Goal: Check status: Check status

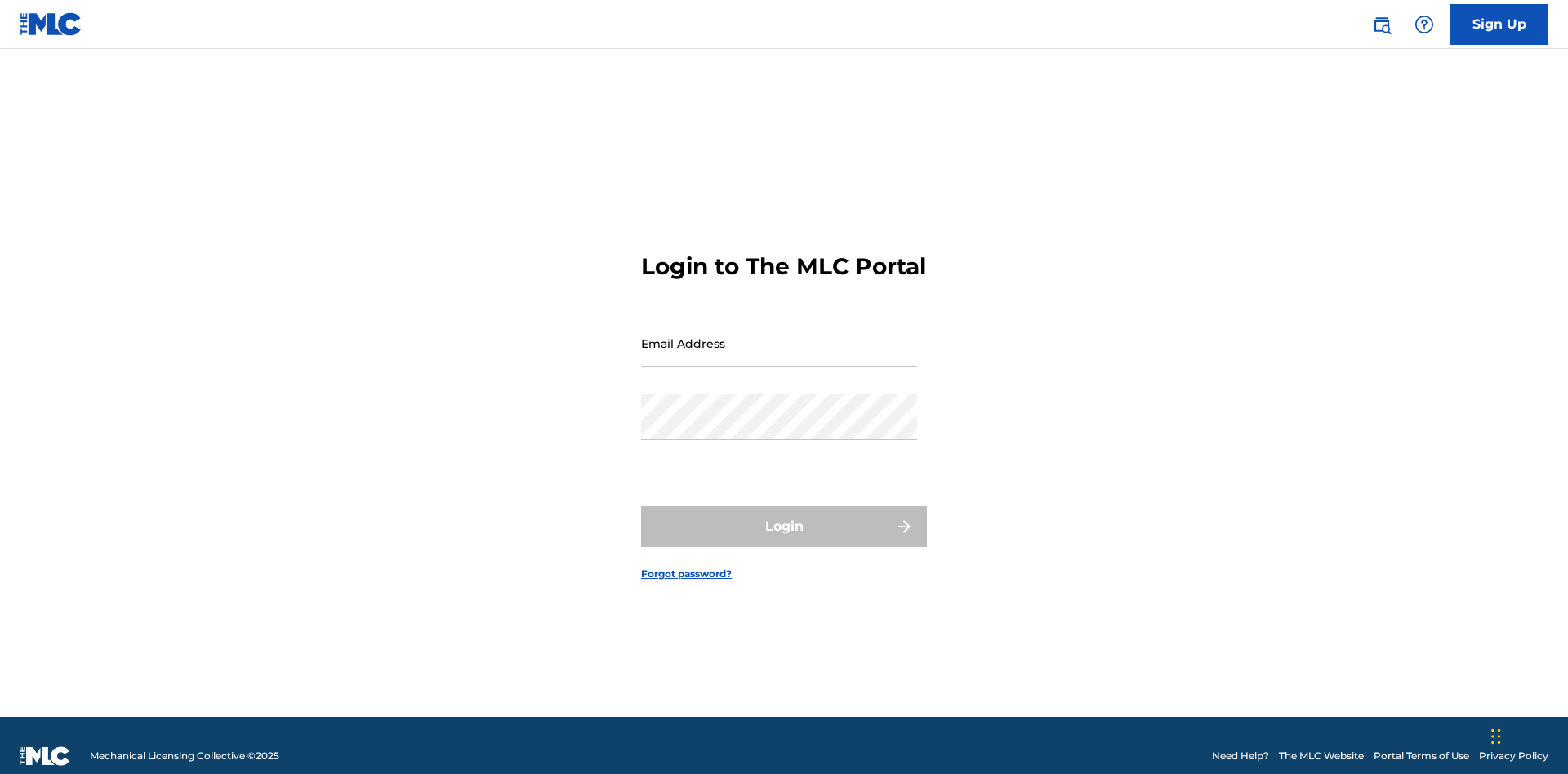
scroll to position [21, 0]
click at [779, 336] on input "Email Address" at bounding box center [778, 343] width 275 height 46
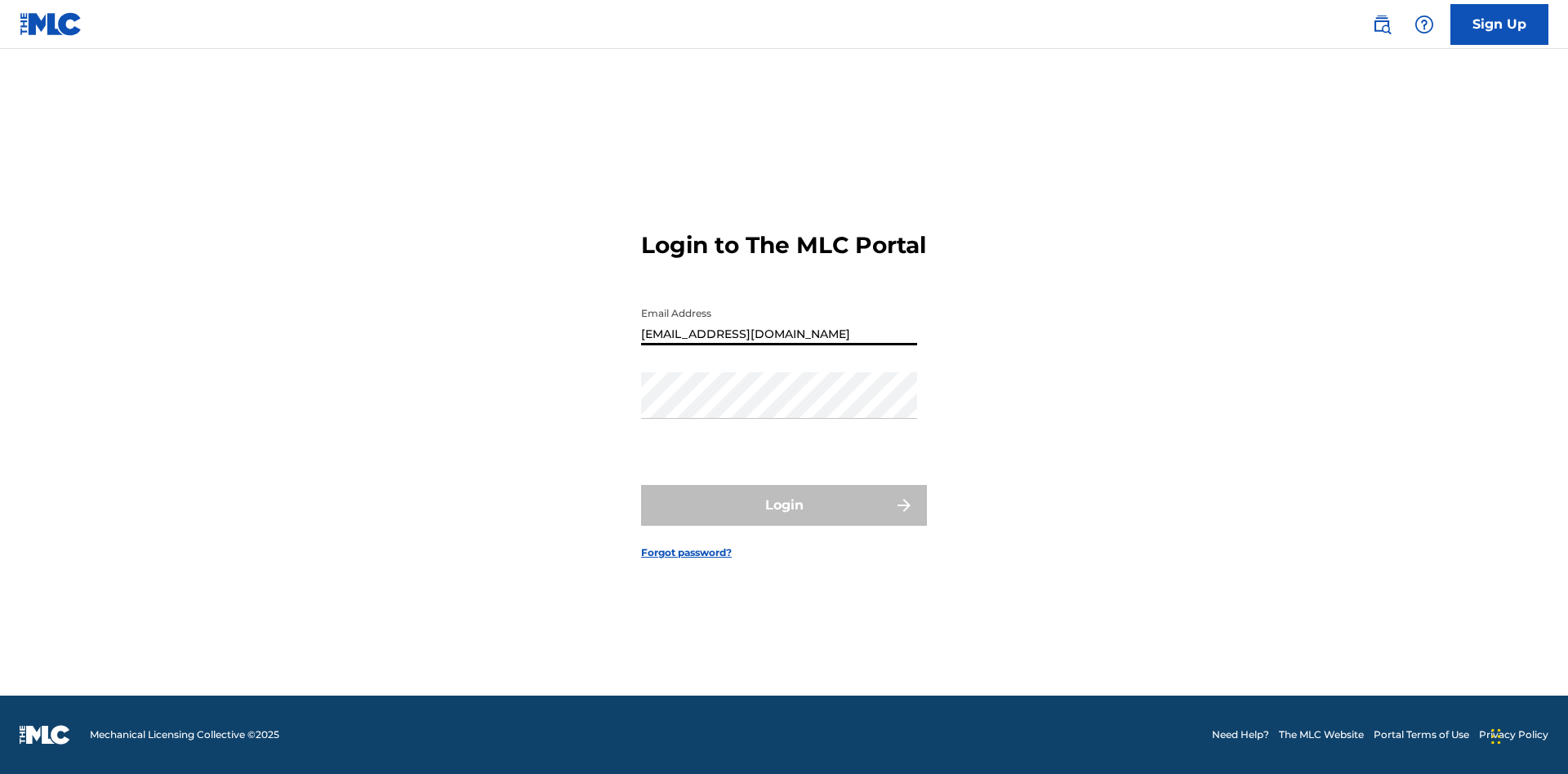
scroll to position [0, 52]
type input "[EMAIL_ADDRESS][DOMAIN_NAME]"
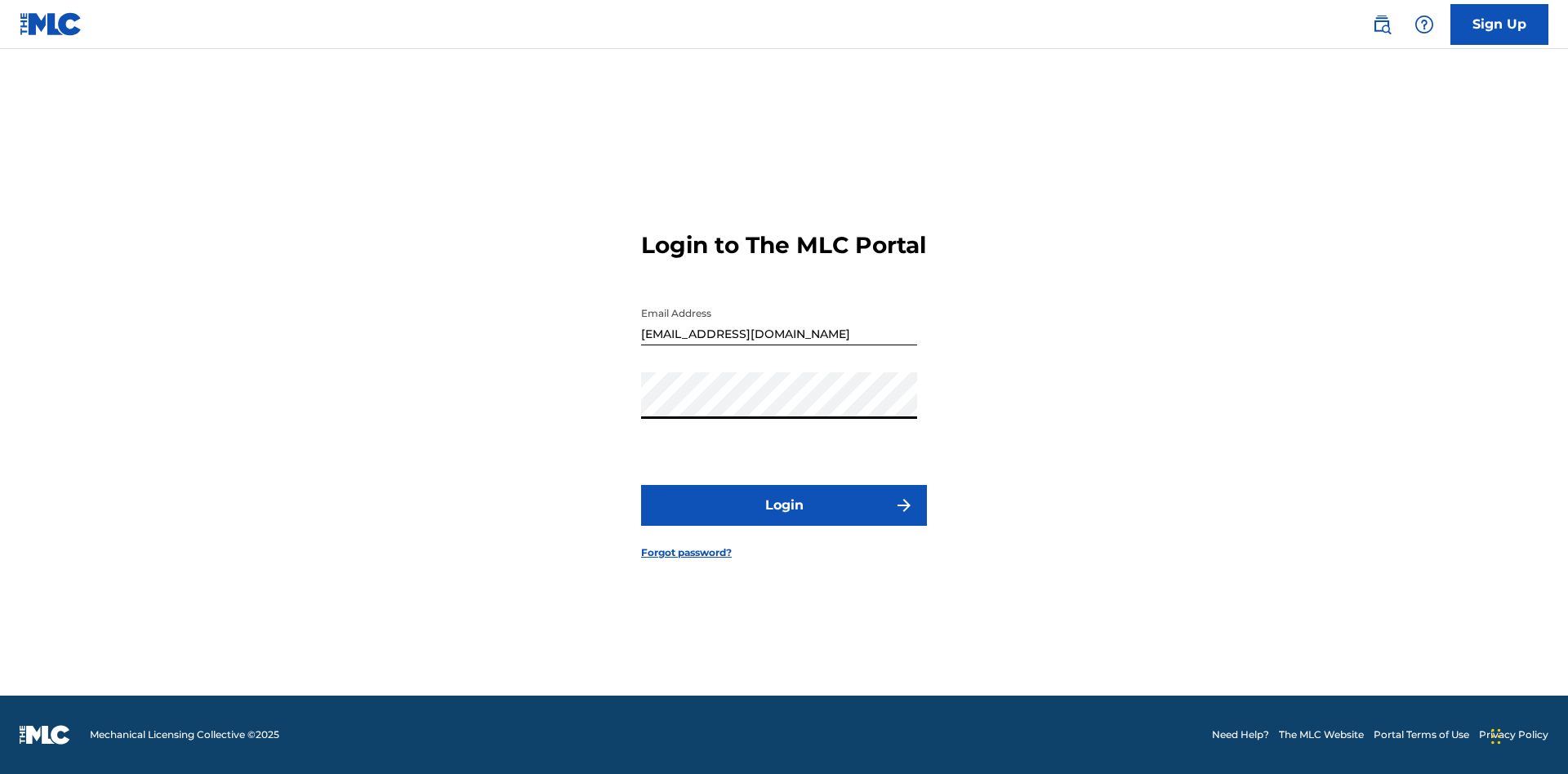
click at [784, 519] on button "Login" at bounding box center [783, 504] width 285 height 40
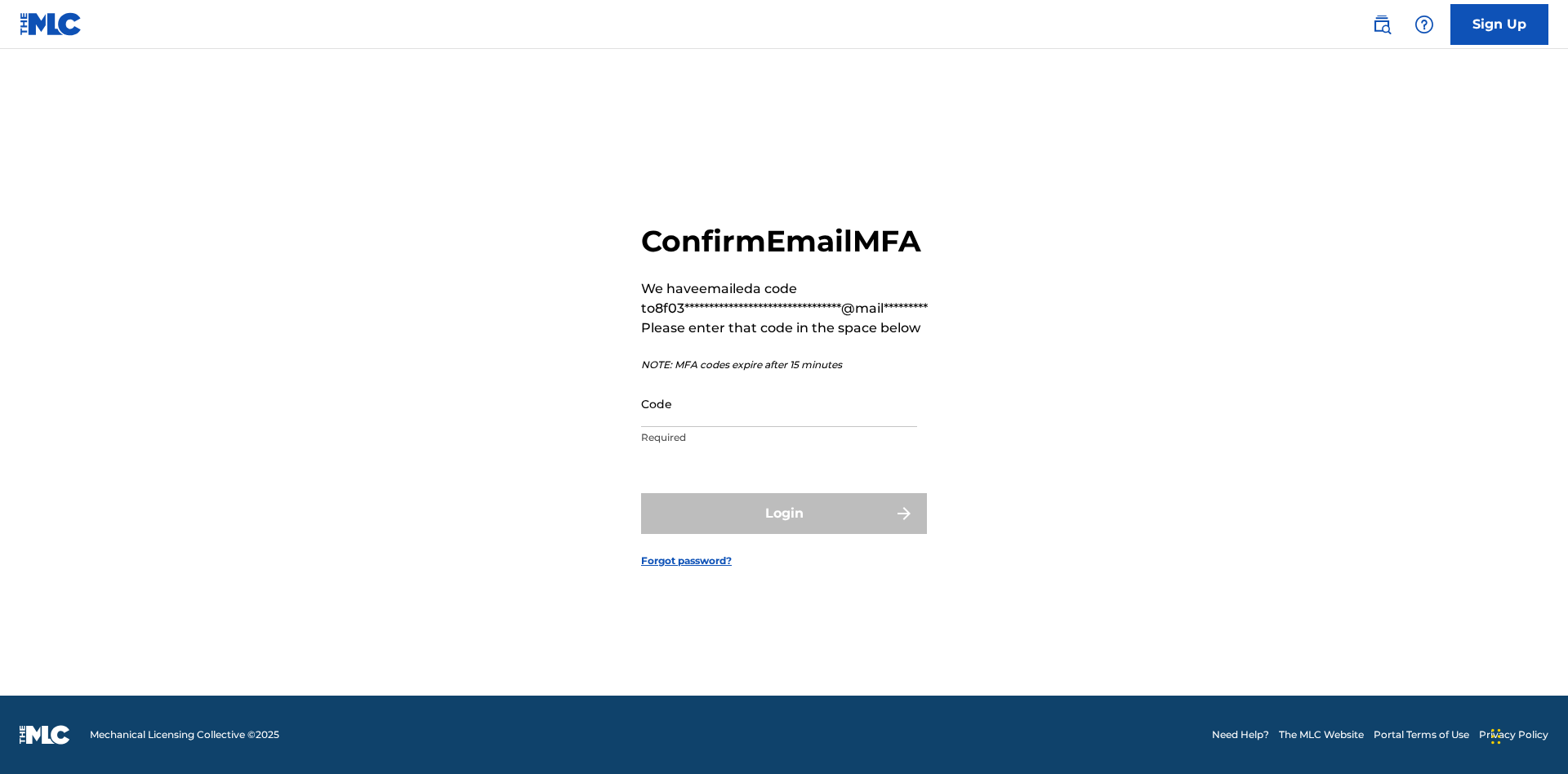
click at [779, 403] on input "Code" at bounding box center [778, 403] width 275 height 46
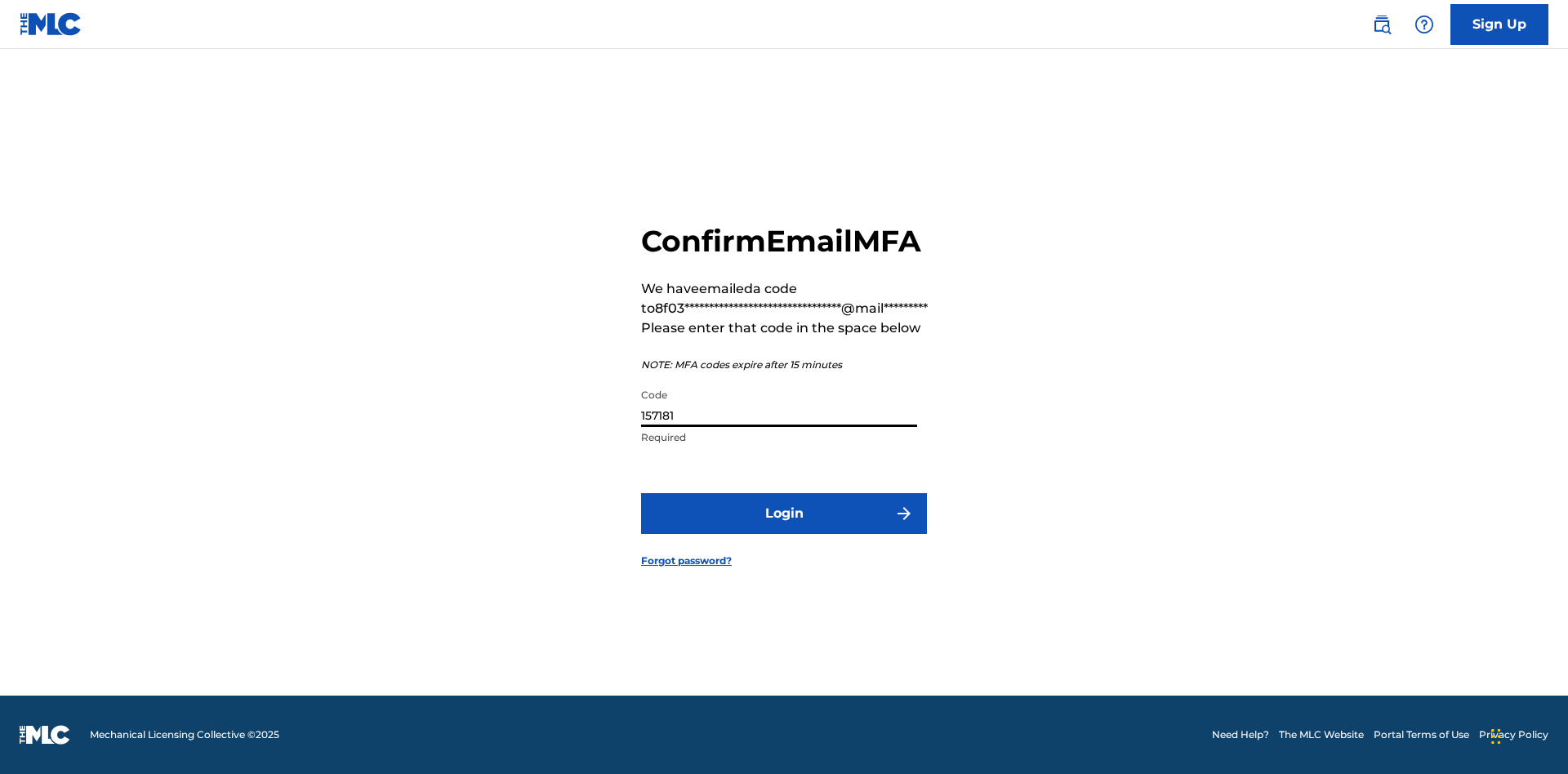
type input "157181"
click at [784, 512] on button "Login" at bounding box center [783, 512] width 285 height 40
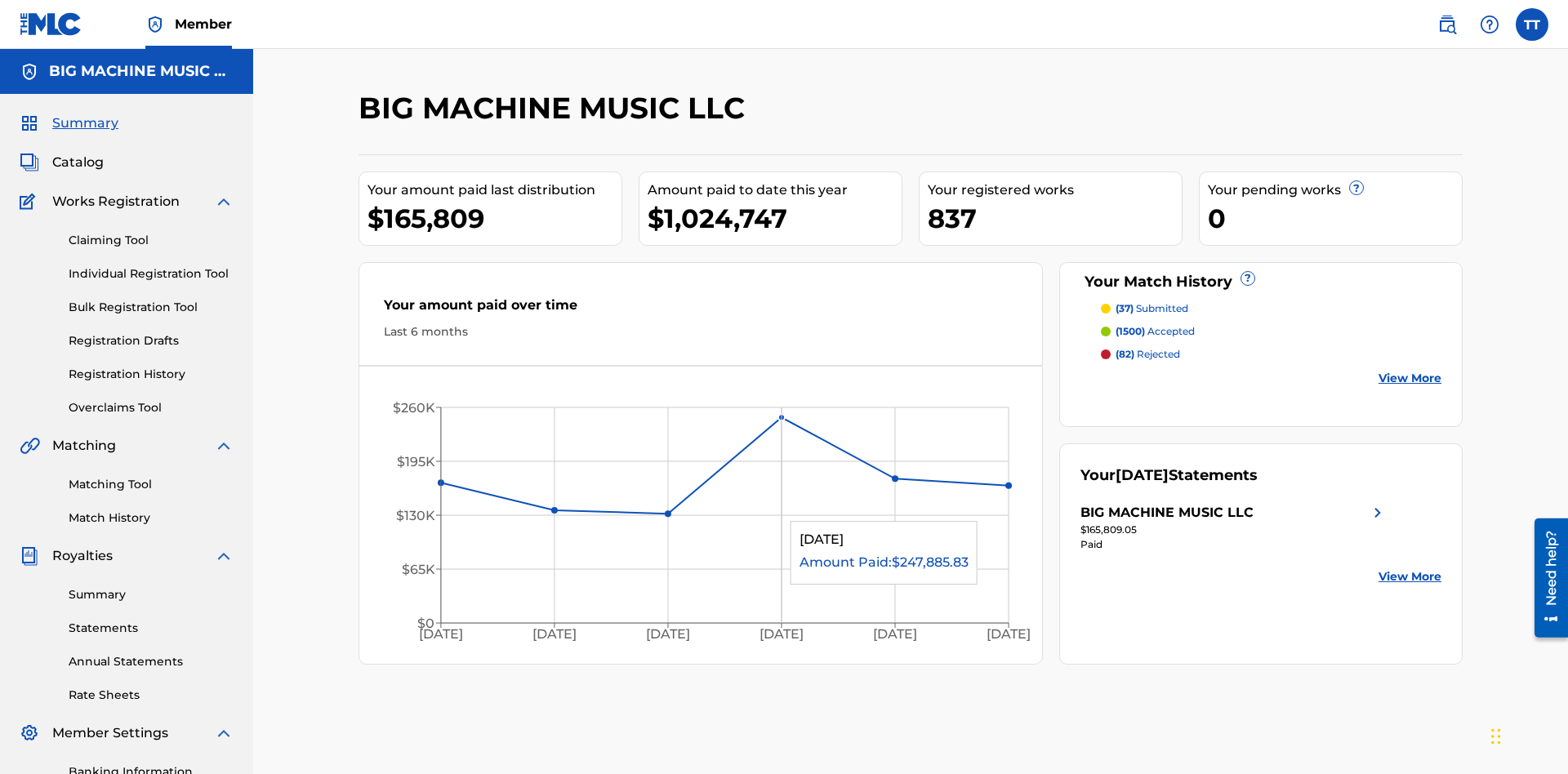
scroll to position [238, 0]
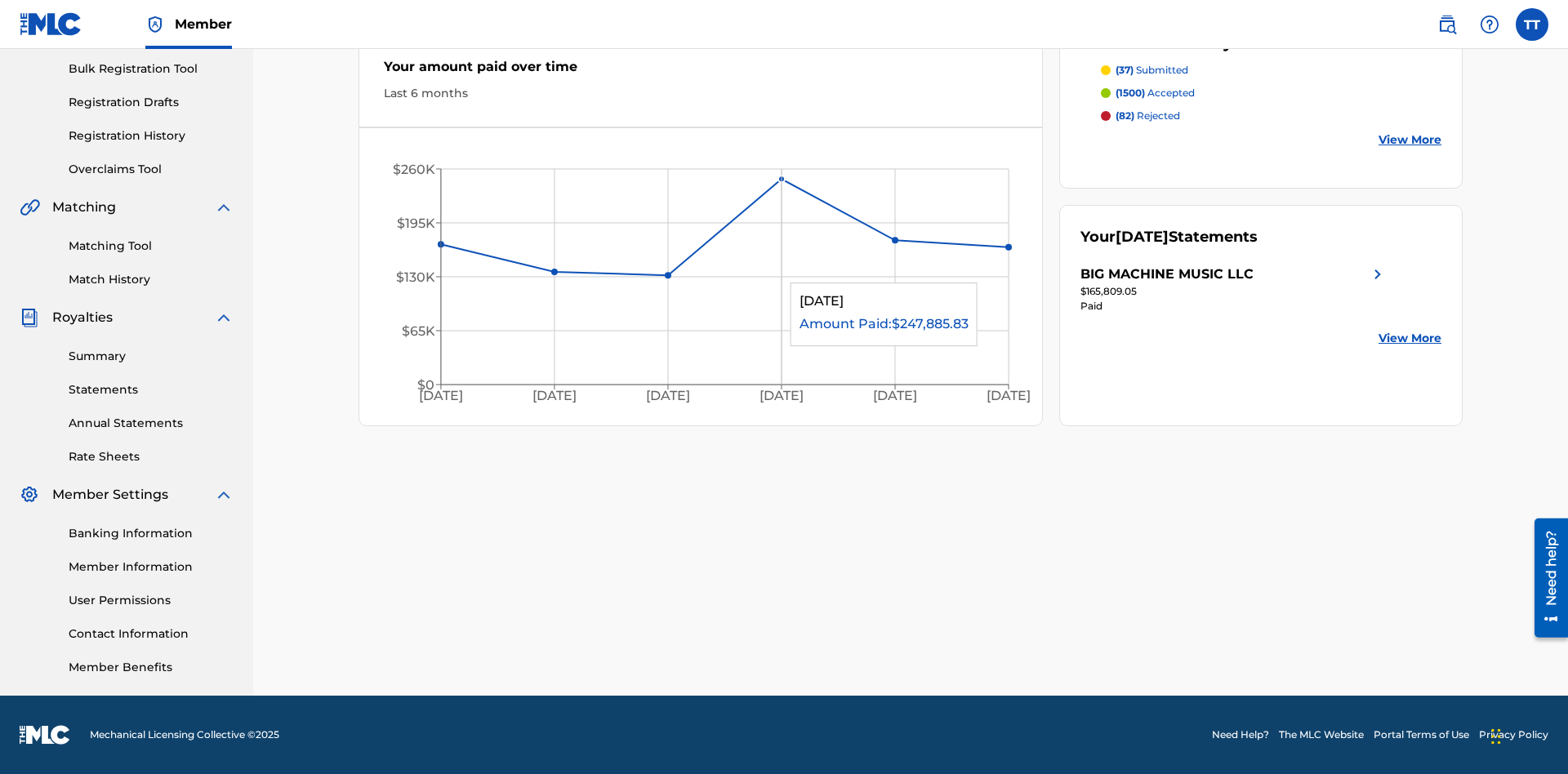
click at [151, 279] on link "Match History" at bounding box center [150, 279] width 165 height 17
